Goal: Find specific page/section: Find specific page/section

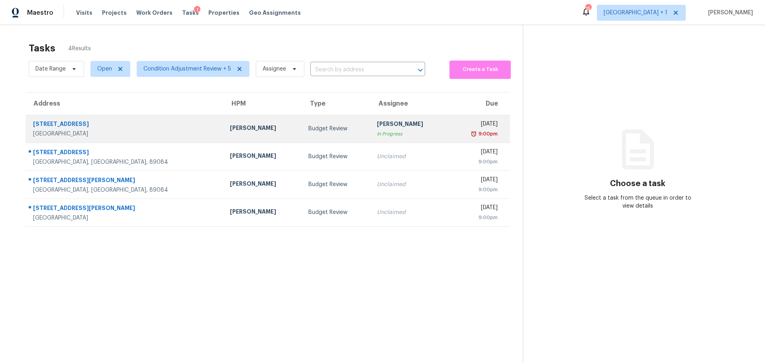
click at [230, 127] on div "Scott Beirdneau" at bounding box center [263, 129] width 66 height 10
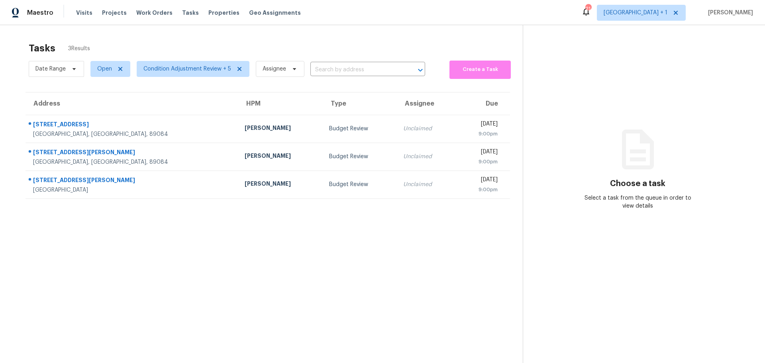
click at [244, 131] on div "[PERSON_NAME]" at bounding box center [279, 129] width 71 height 10
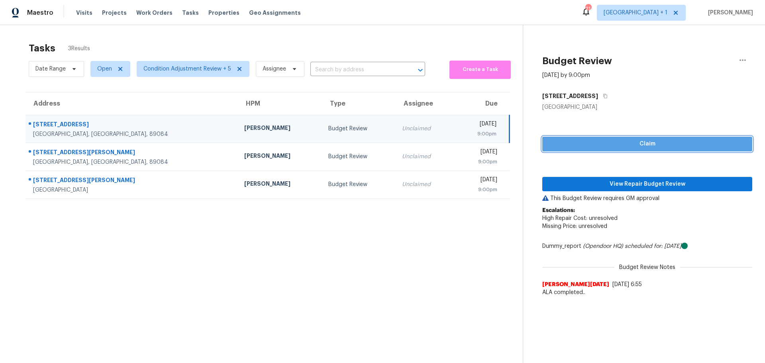
click at [597, 139] on button "Claim" at bounding box center [647, 144] width 210 height 15
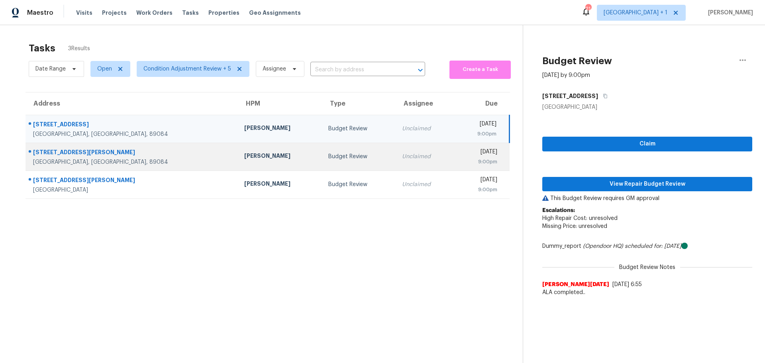
click at [396, 150] on td "Unclaimed" at bounding box center [424, 157] width 59 height 28
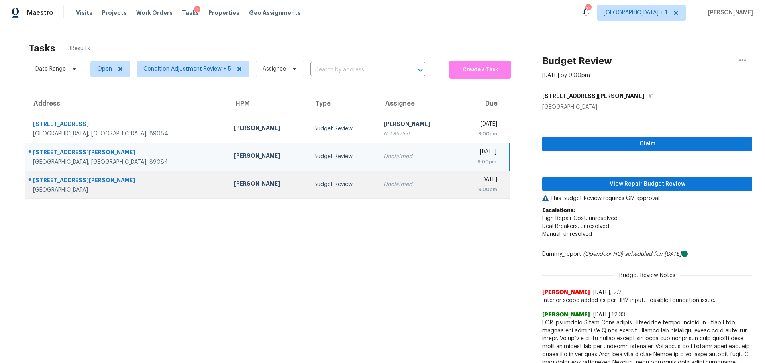
click at [393, 178] on td "Unclaimed" at bounding box center [417, 184] width 80 height 28
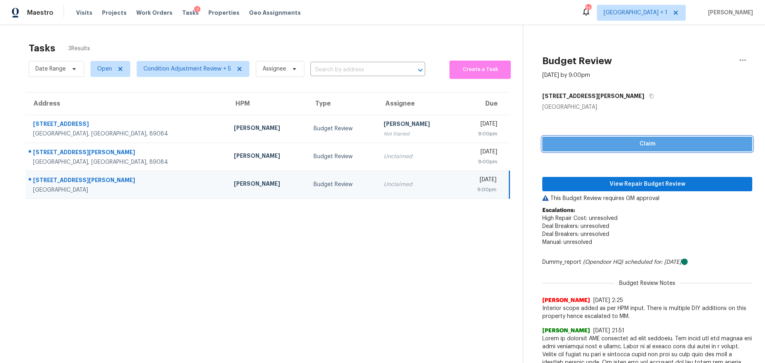
click at [603, 147] on span "Claim" at bounding box center [646, 144] width 197 height 10
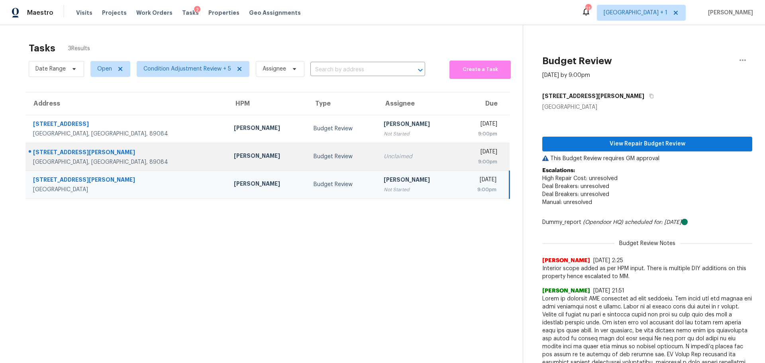
click at [319, 156] on td "Budget Review" at bounding box center [342, 157] width 70 height 28
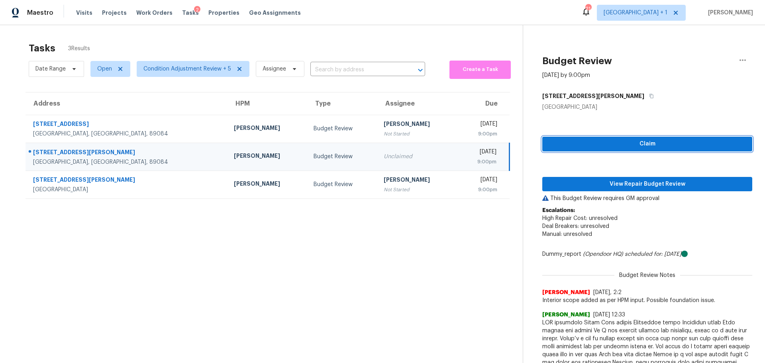
click at [634, 141] on span "Claim" at bounding box center [646, 144] width 197 height 10
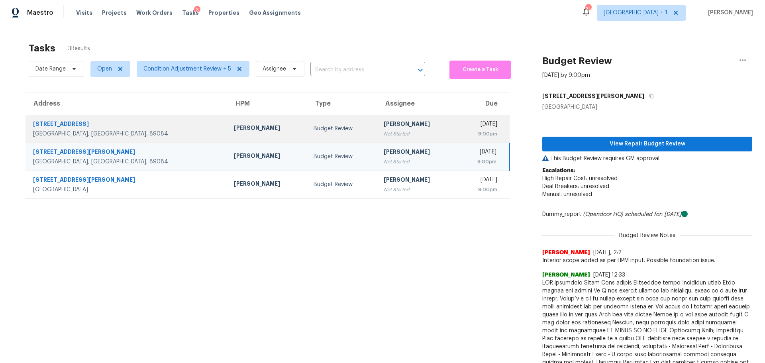
click at [405, 133] on td "Jeremy Hutchings Not Started" at bounding box center [417, 129] width 80 height 28
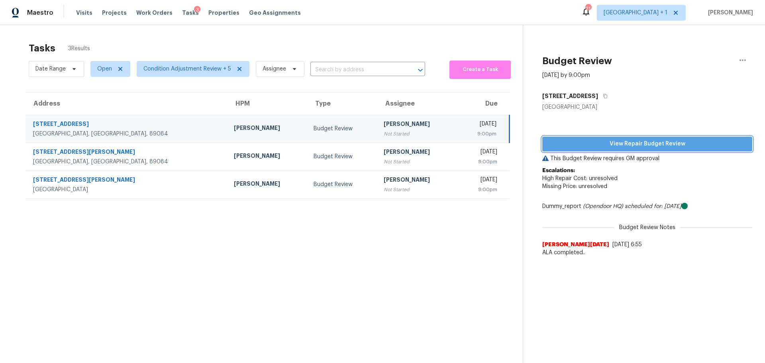
click at [607, 147] on span "View Repair Budget Review" at bounding box center [646, 144] width 197 height 10
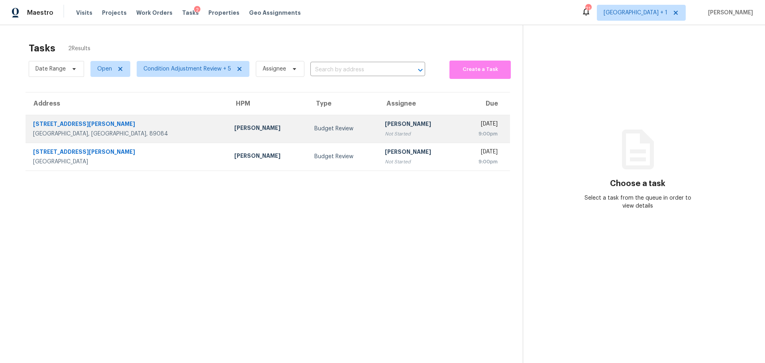
click at [118, 137] on div "[GEOGRAPHIC_DATA], [GEOGRAPHIC_DATA], 89084" at bounding box center [127, 134] width 188 height 8
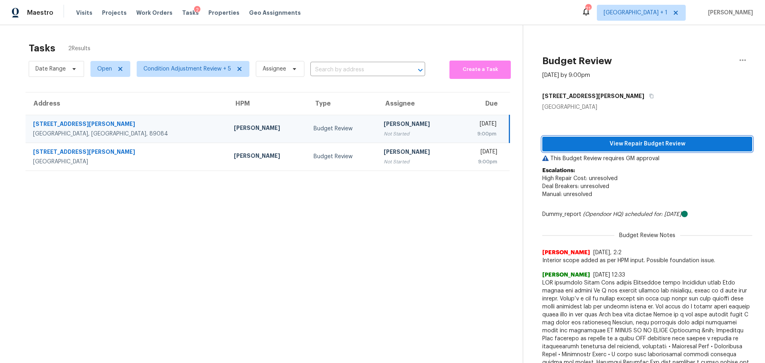
click at [613, 144] on span "View Repair Budget Review" at bounding box center [646, 144] width 197 height 10
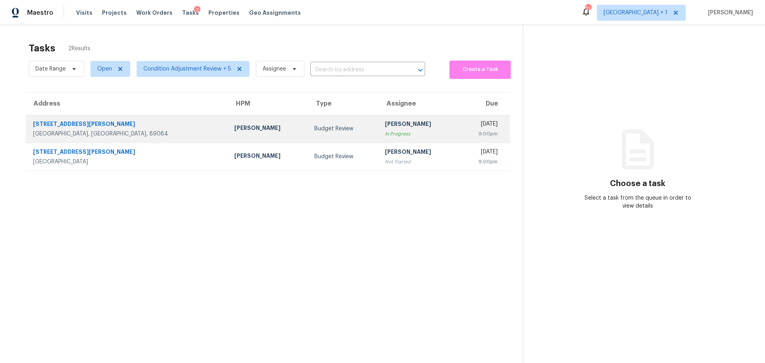
click at [234, 126] on div "[PERSON_NAME]" at bounding box center [267, 129] width 67 height 10
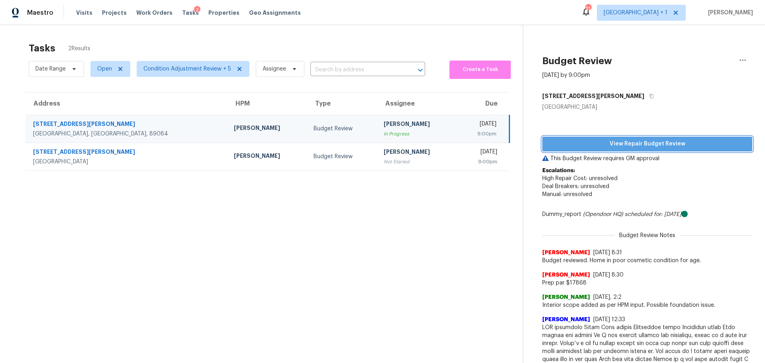
click at [624, 145] on span "View Repair Budget Review" at bounding box center [646, 144] width 197 height 10
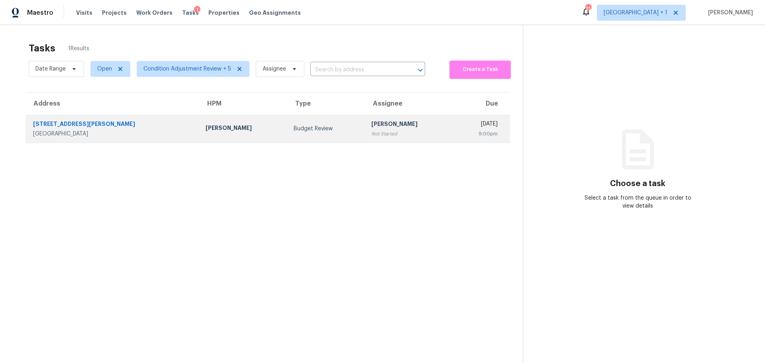
click at [111, 133] on div "[GEOGRAPHIC_DATA]" at bounding box center [113, 134] width 160 height 8
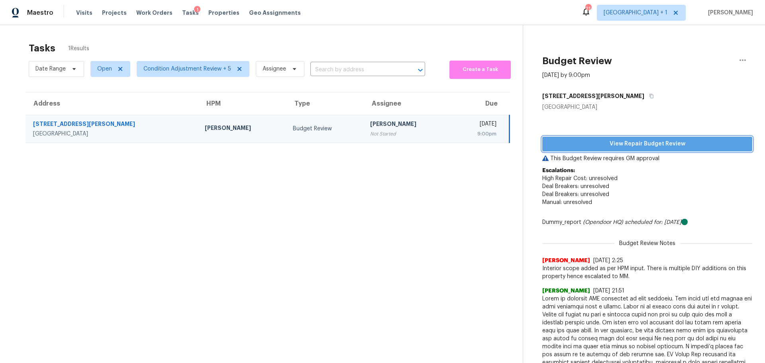
click at [600, 141] on span "View Repair Budget Review" at bounding box center [646, 144] width 197 height 10
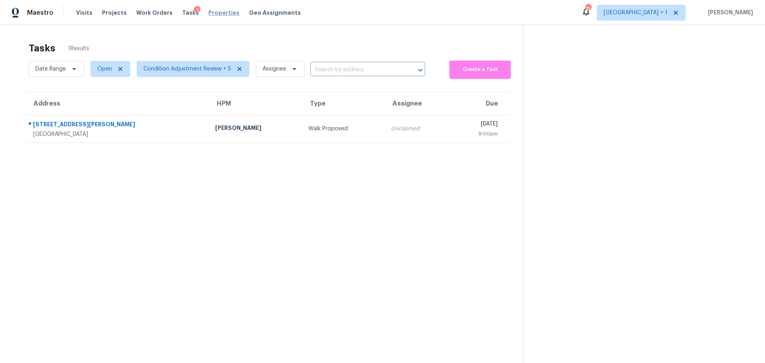
click at [208, 14] on span "Properties" at bounding box center [223, 13] width 31 height 8
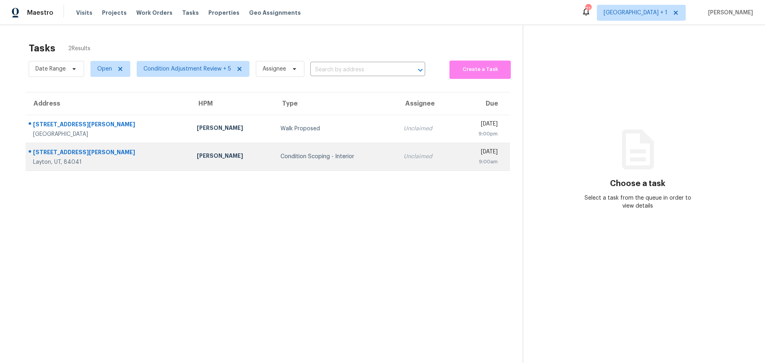
click at [61, 154] on div "[STREET_ADDRESS][PERSON_NAME]" at bounding box center [108, 153] width 151 height 10
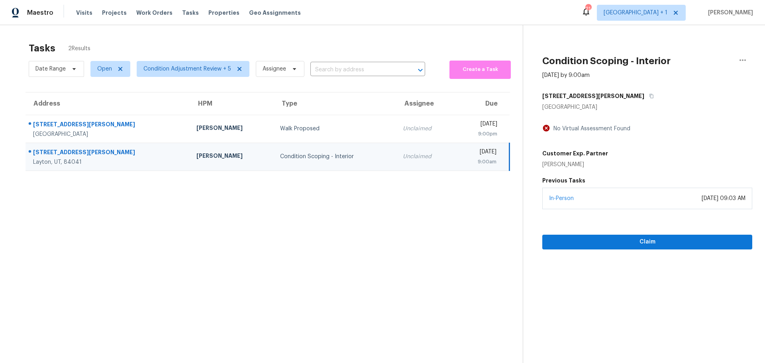
click at [300, 226] on section "Tasks 2 Results Date Range Open Condition Adjustment Review + 5 Assignee ​ Crea…" at bounding box center [268, 213] width 510 height 350
click at [549, 200] on link "In-Person" at bounding box center [561, 199] width 25 height 6
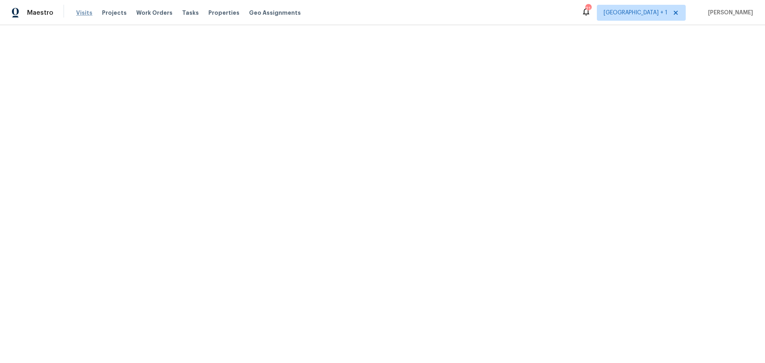
click at [81, 13] on span "Visits" at bounding box center [84, 13] width 16 height 8
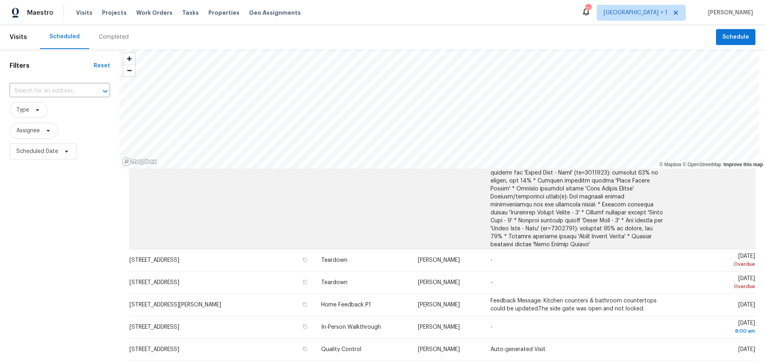
scroll to position [159, 0]
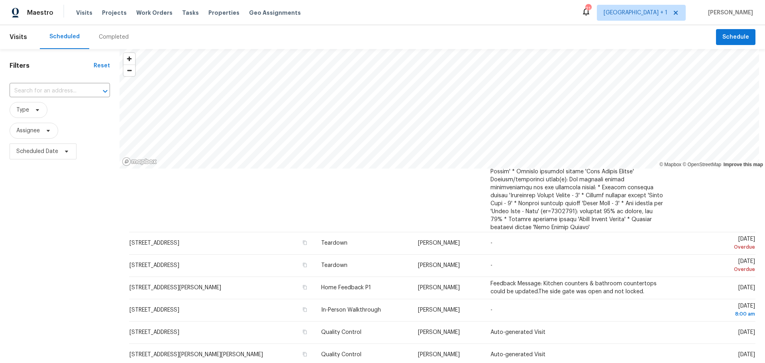
click at [120, 31] on div "Completed" at bounding box center [113, 37] width 49 height 24
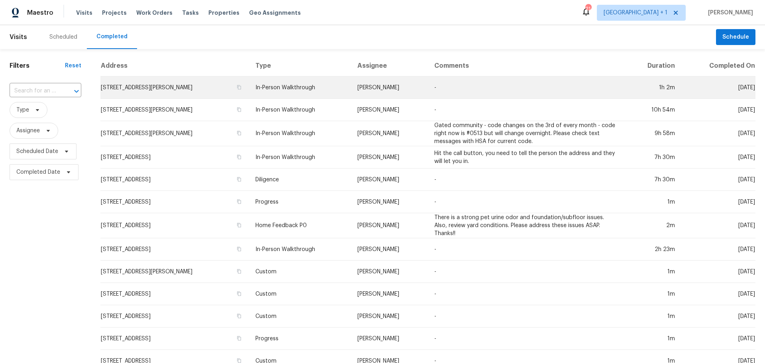
click at [234, 95] on td "1680 N Celia Way, Layton, UT 84041" at bounding box center [174, 87] width 149 height 22
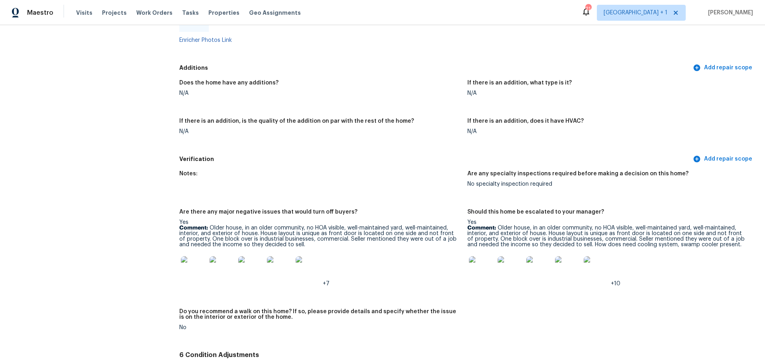
scroll to position [1813, 0]
